Goal: Information Seeking & Learning: Learn about a topic

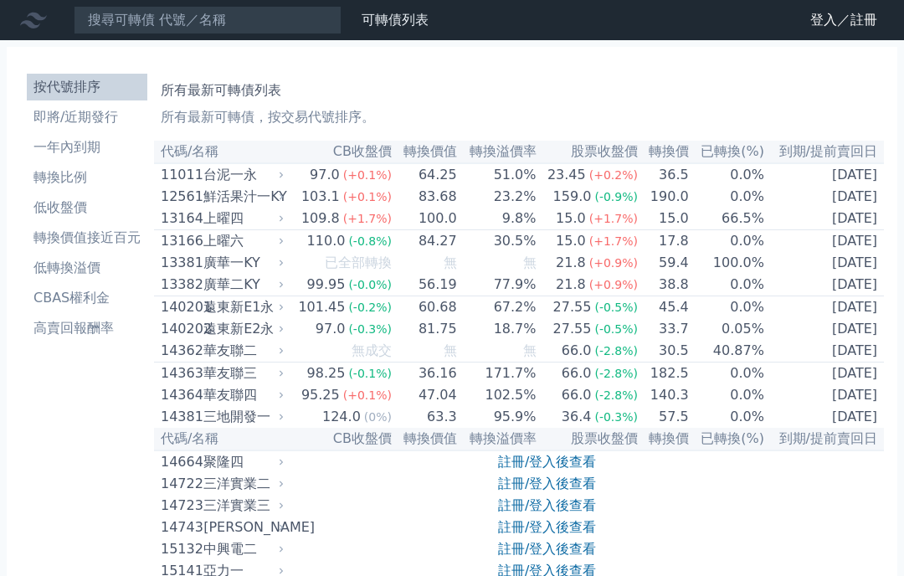
click at [525, 491] on link "註冊/登入後查看" at bounding box center [547, 483] width 98 height 16
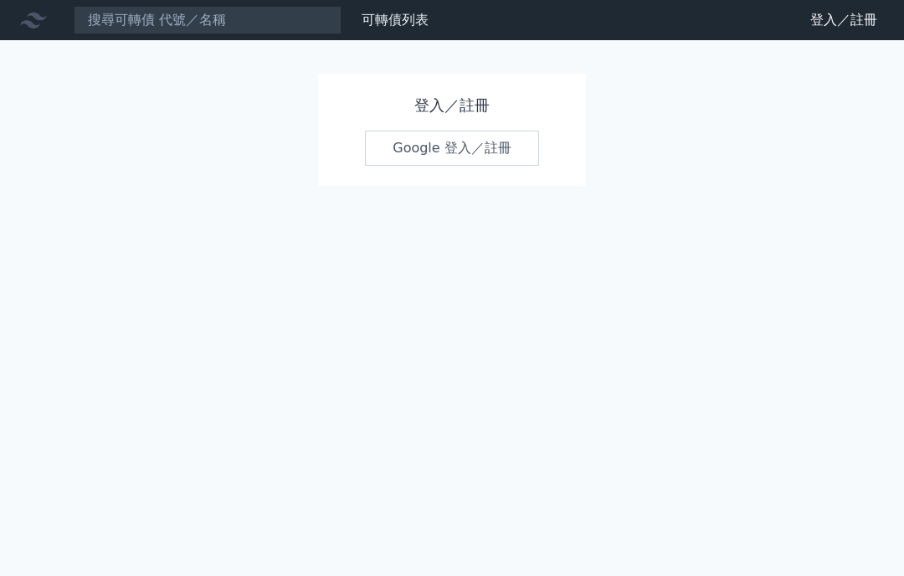
click at [417, 154] on link "Google 登入／註冊" at bounding box center [452, 148] width 174 height 35
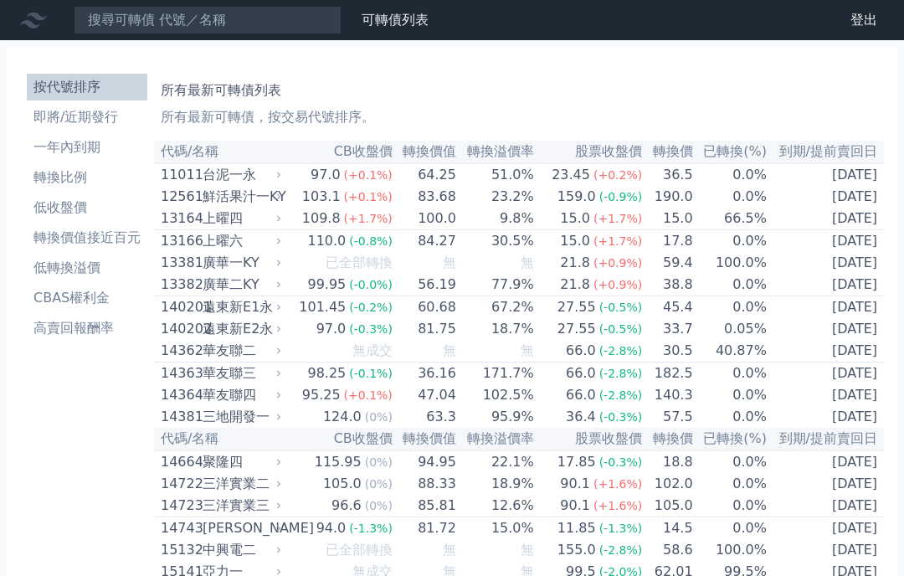
click at [66, 213] on li "低收盤價" at bounding box center [87, 207] width 120 height 20
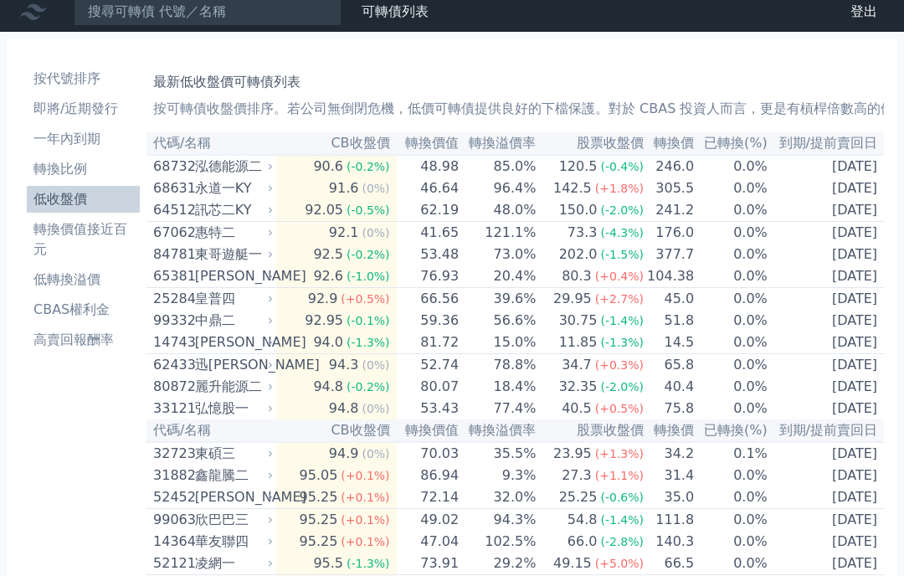
scroll to position [13, 0]
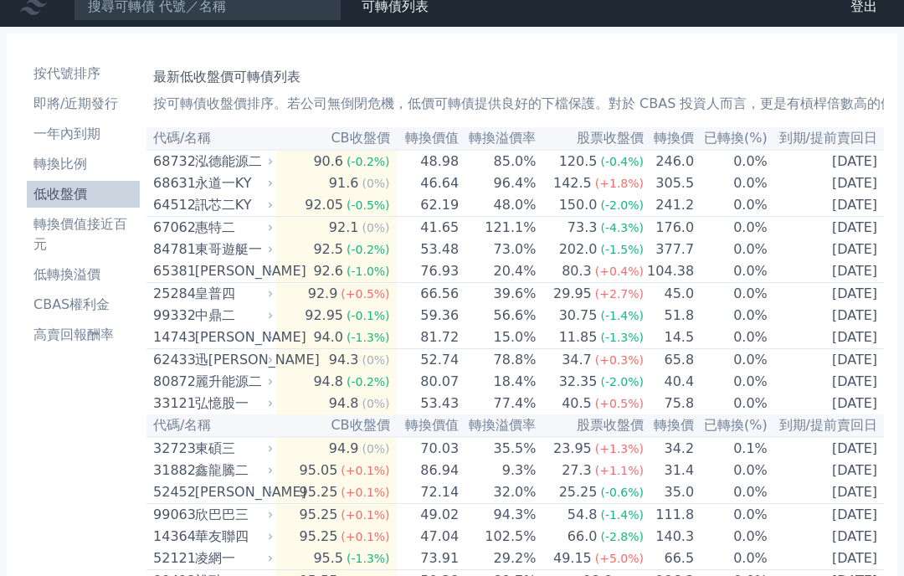
click at [161, 392] on div "80872" at bounding box center [172, 382] width 38 height 20
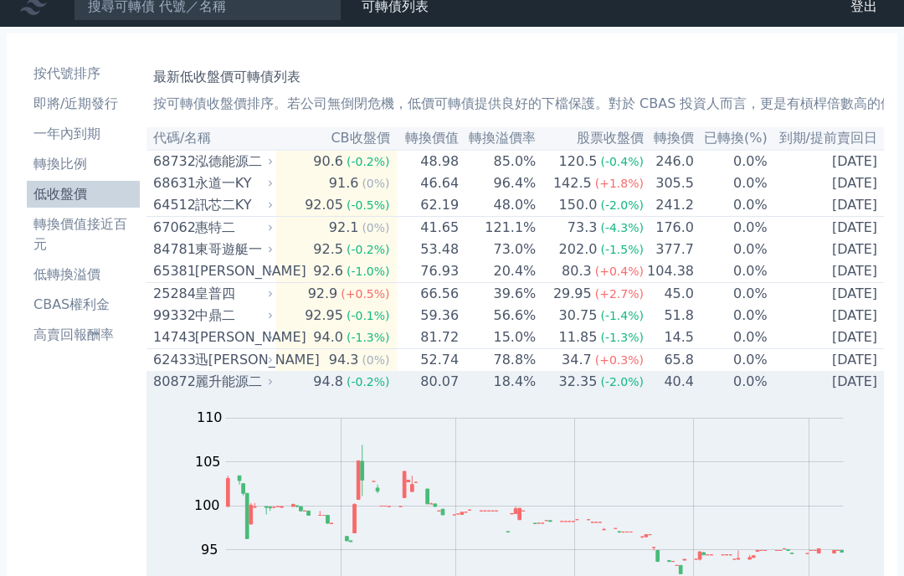
click at [182, 426] on rect at bounding box center [514, 523] width 683 height 234
click at [184, 392] on div "80872" at bounding box center [172, 382] width 38 height 20
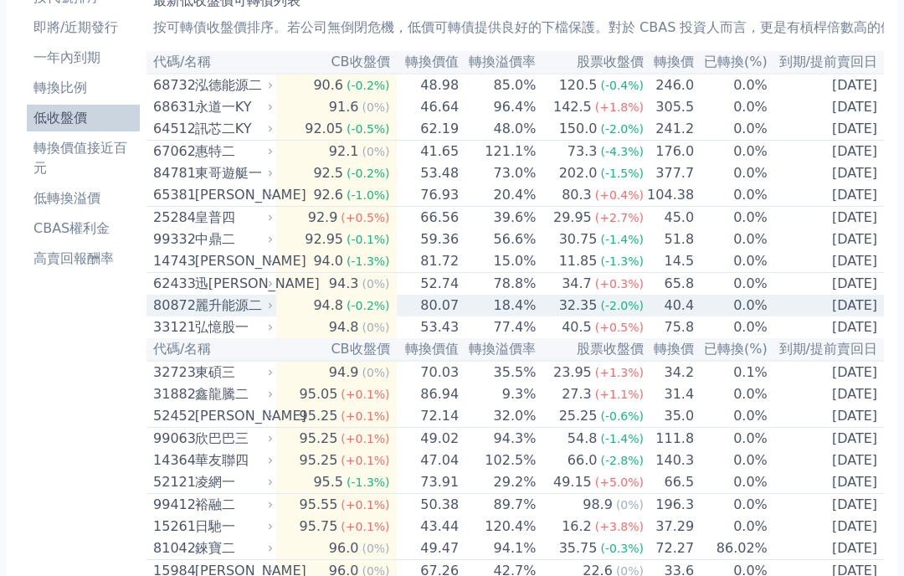
scroll to position [0, 0]
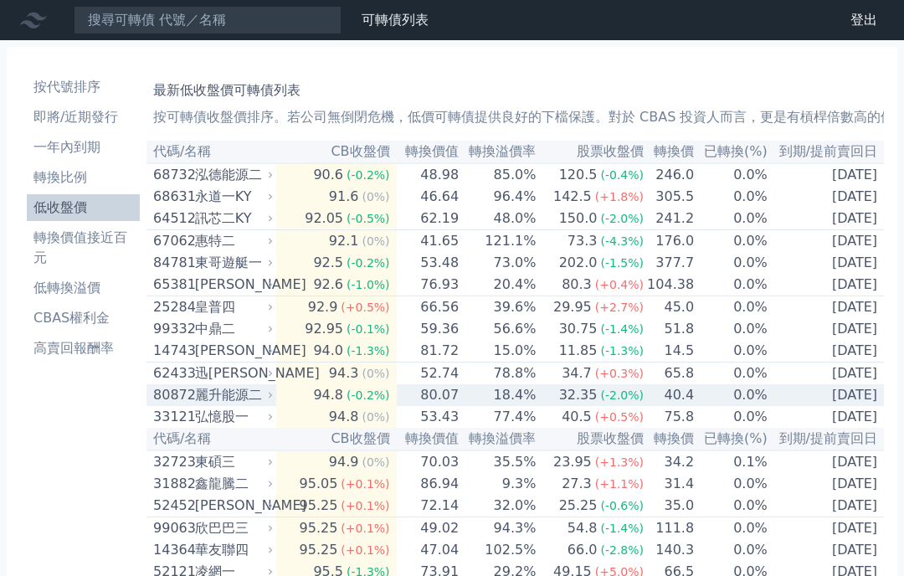
click at [71, 247] on li "轉換價值接近百元" at bounding box center [83, 248] width 113 height 40
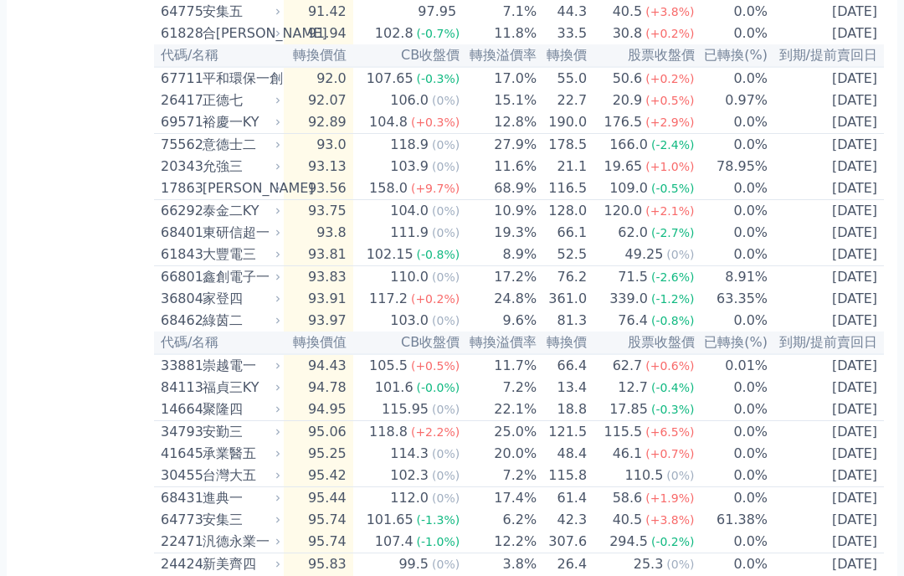
scroll to position [1537, 0]
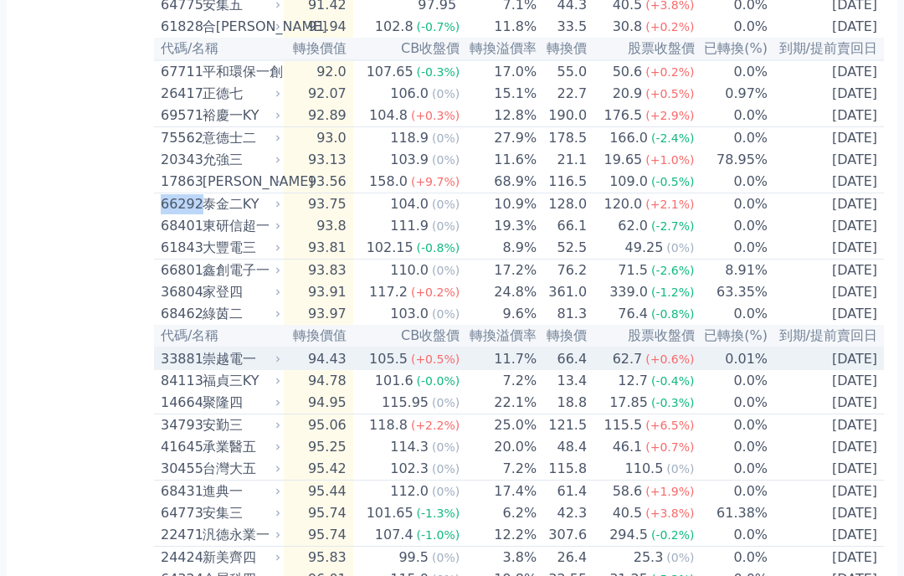
click at [250, 370] on div "崇越電一" at bounding box center [239, 360] width 74 height 20
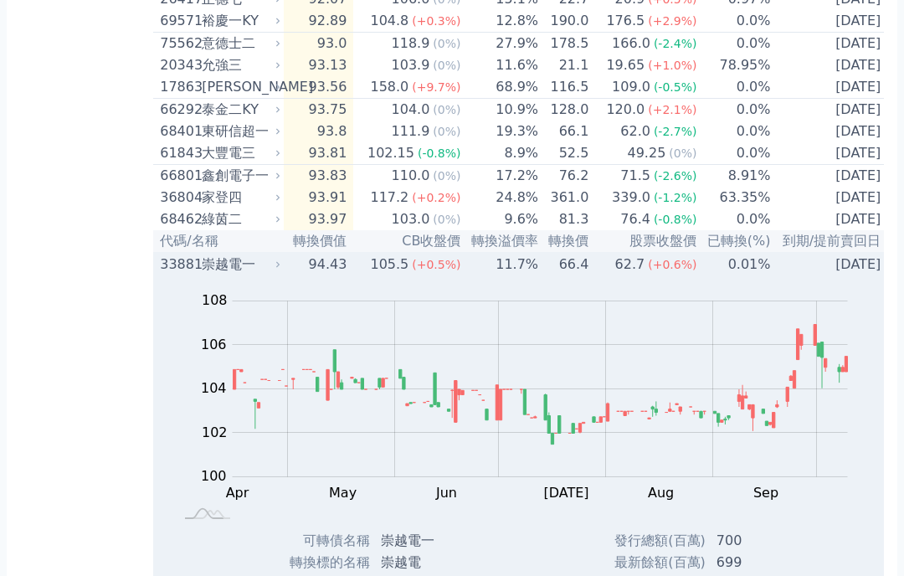
scroll to position [1634, 0]
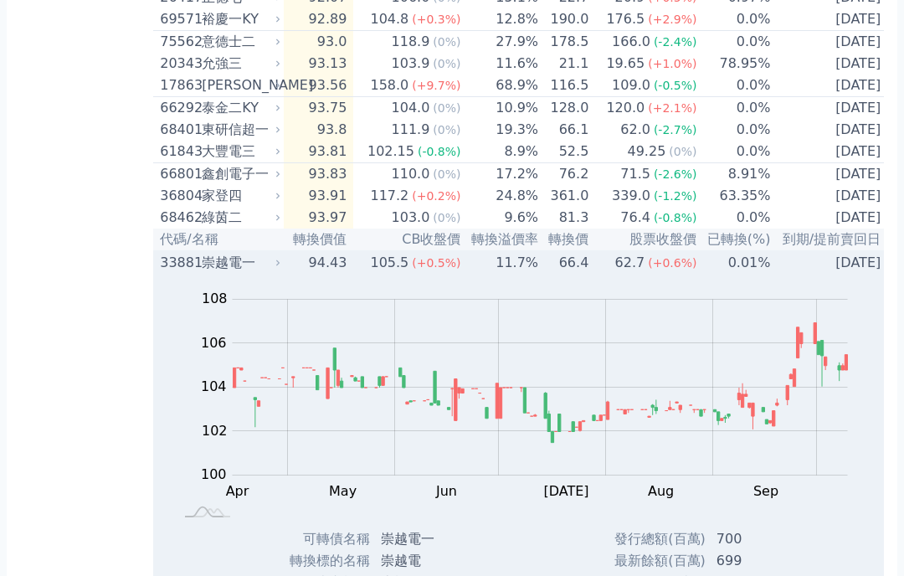
click at [172, 273] on div "33881" at bounding box center [179, 263] width 38 height 20
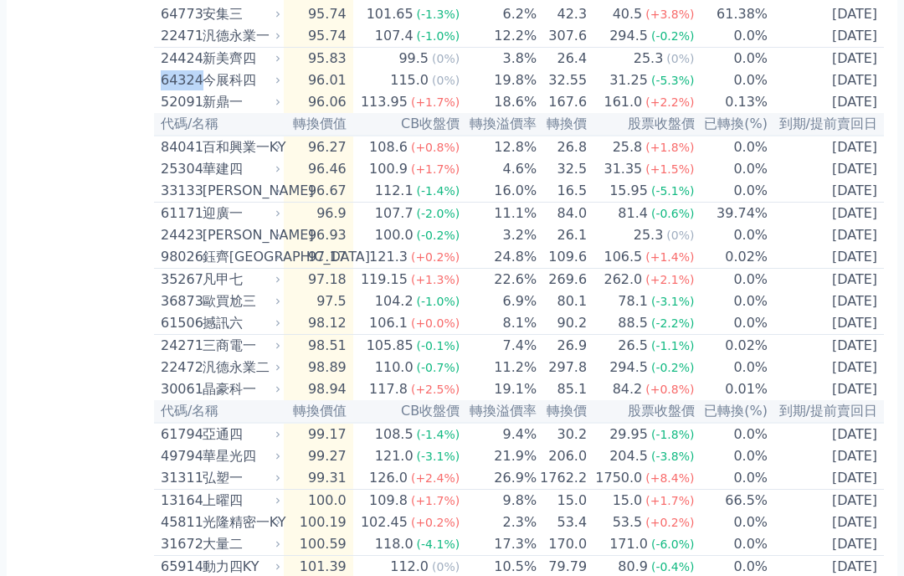
scroll to position [2037, 0]
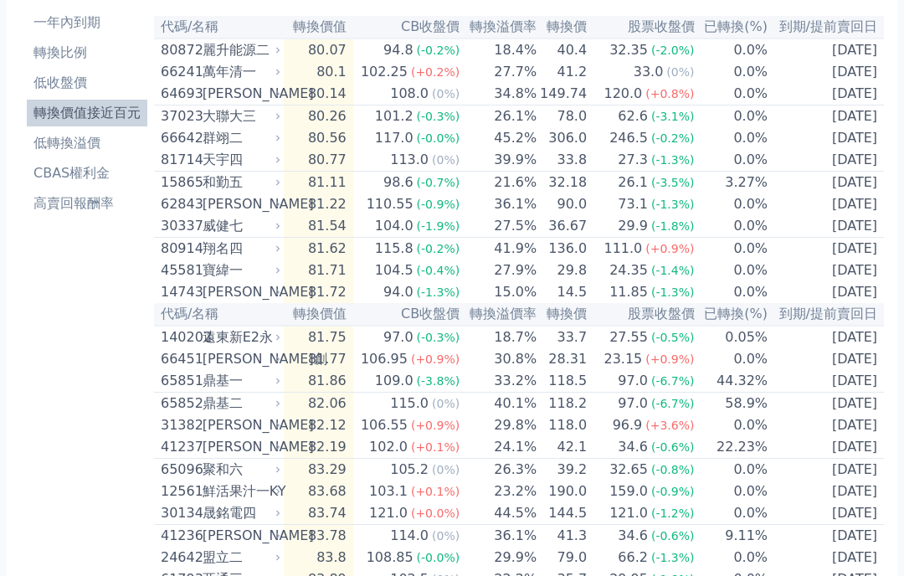
scroll to position [0, 0]
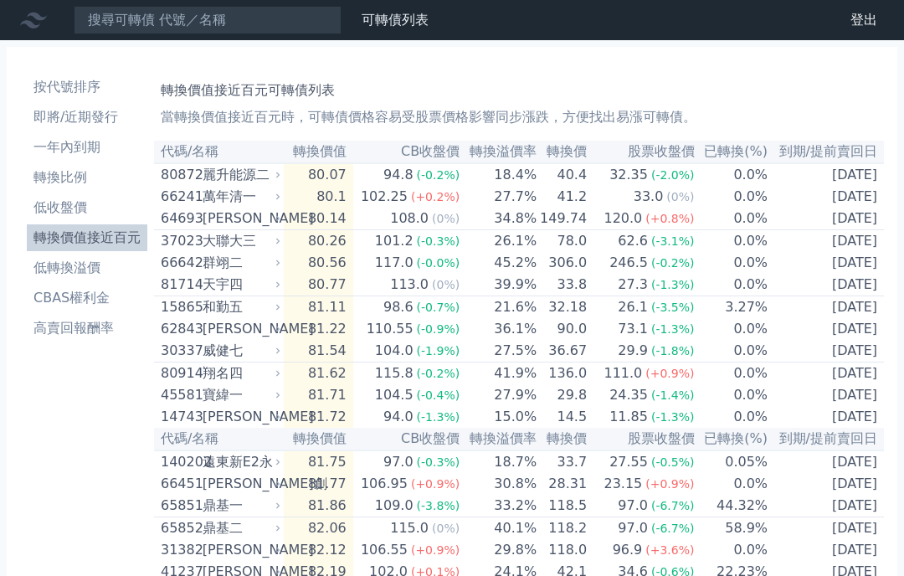
click at [59, 156] on li "一年內到期" at bounding box center [87, 147] width 120 height 20
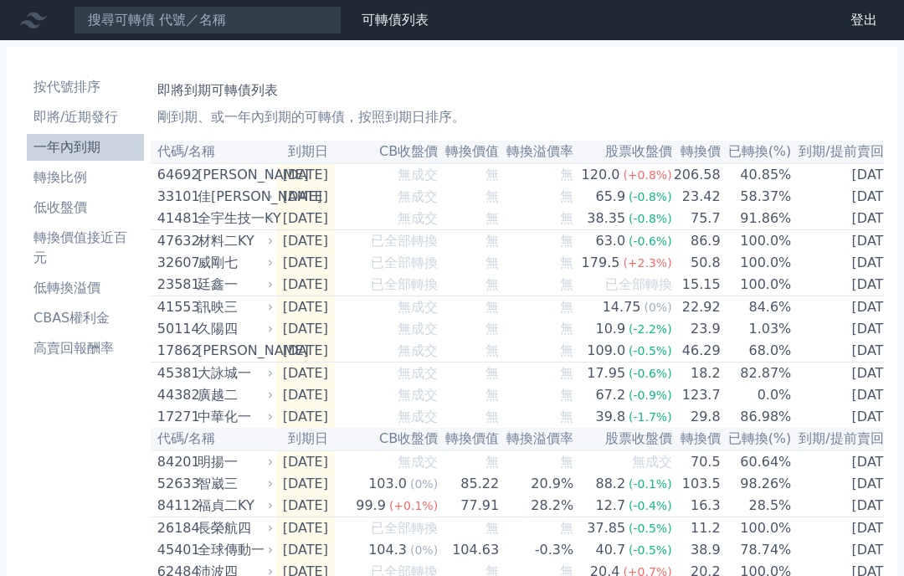
click at [56, 148] on li "一年內到期" at bounding box center [85, 147] width 117 height 20
click at [46, 187] on li "轉換比例" at bounding box center [85, 177] width 117 height 20
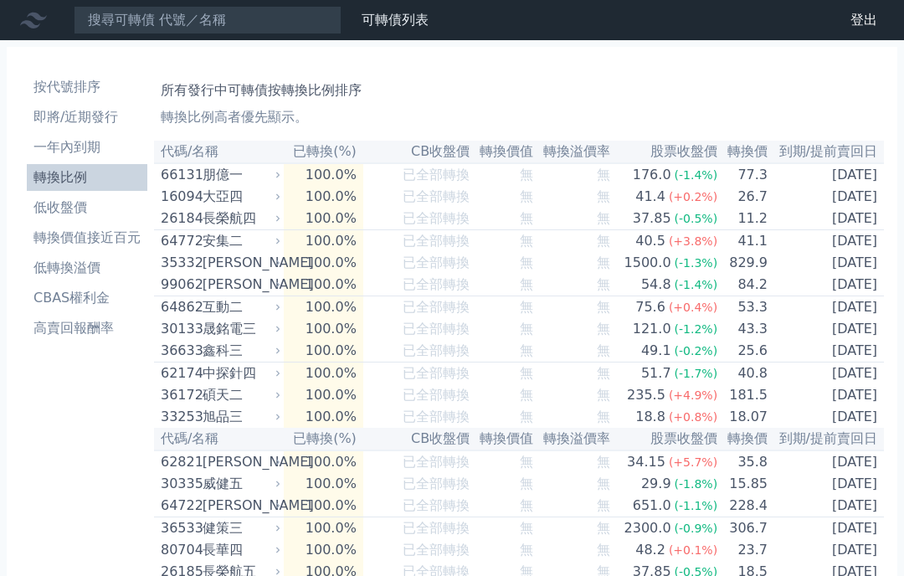
click at [52, 182] on li "轉換比例" at bounding box center [87, 177] width 120 height 20
click at [49, 212] on li "低收盤價" at bounding box center [87, 207] width 120 height 20
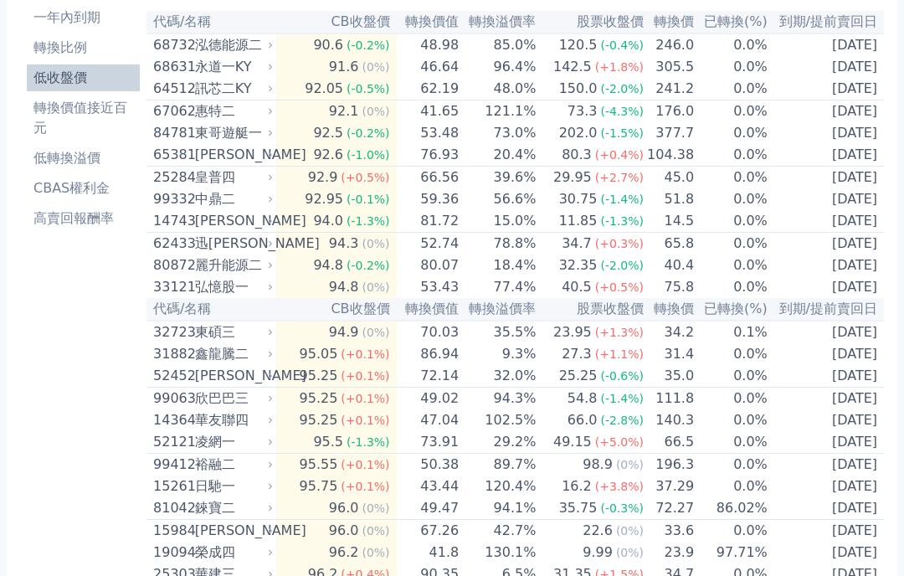
scroll to position [129, 0]
